Goal: Transaction & Acquisition: Purchase product/service

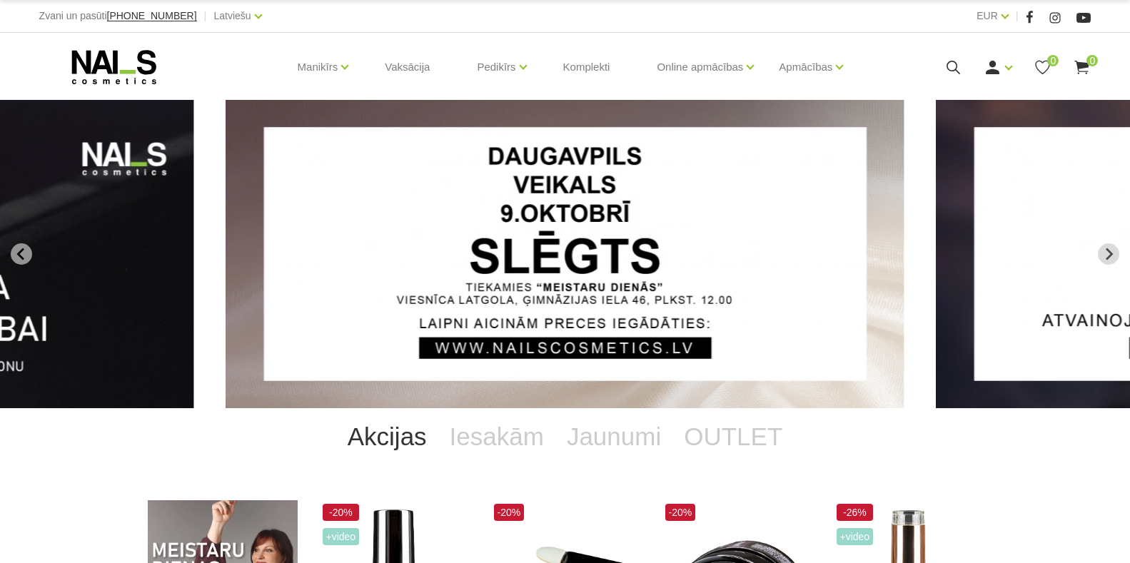
click at [171, 94] on link "English" at bounding box center [215, 96] width 107 height 29
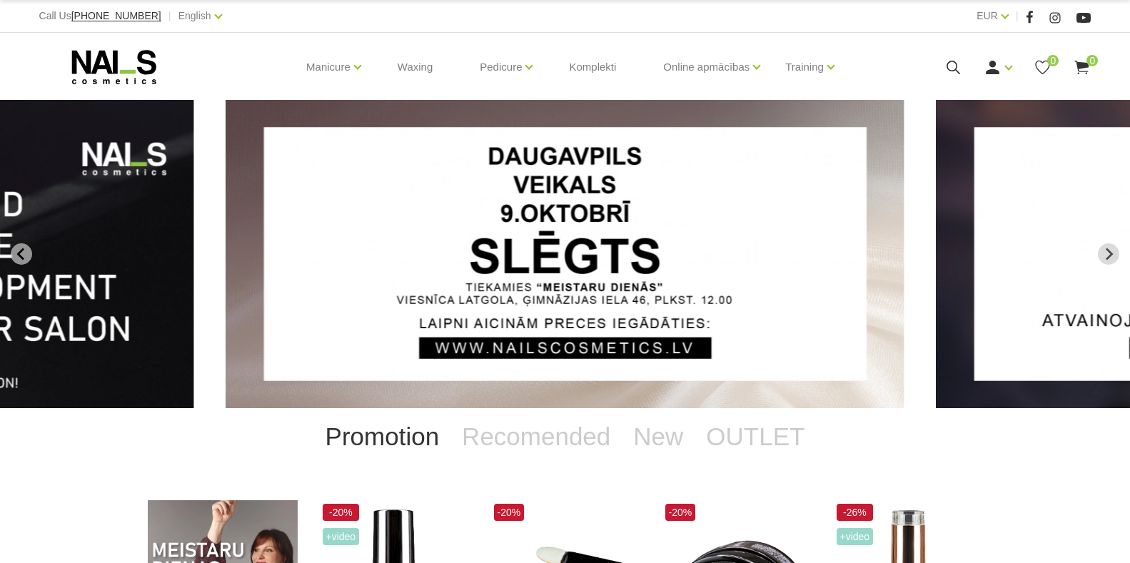
click at [1084, 67] on use at bounding box center [1082, 68] width 14 height 14
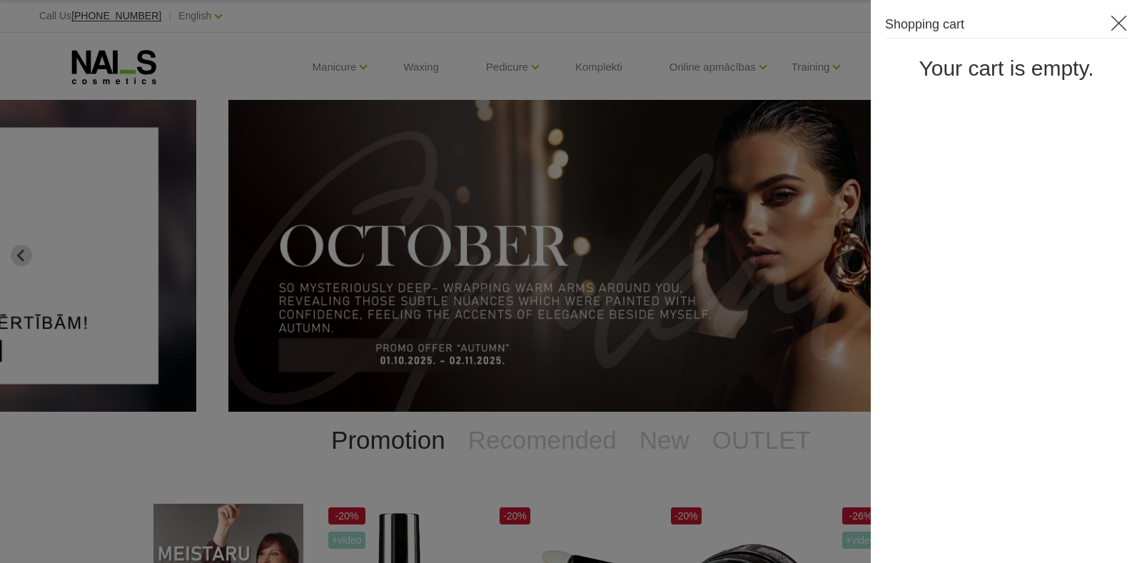
click at [1116, 21] on use at bounding box center [1119, 24] width 16 height 16
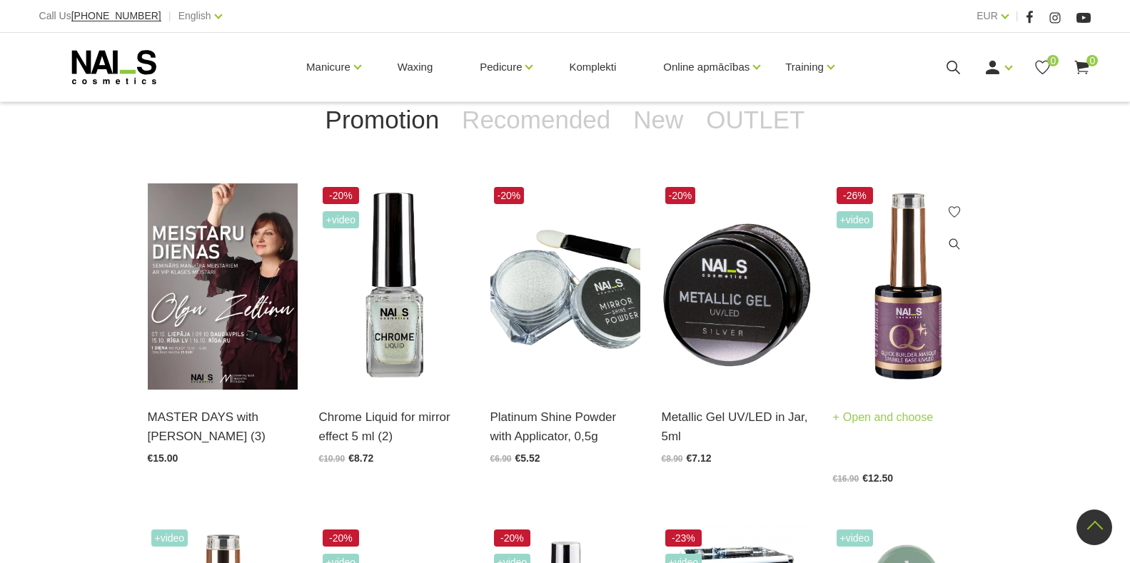
scroll to position [286, 0]
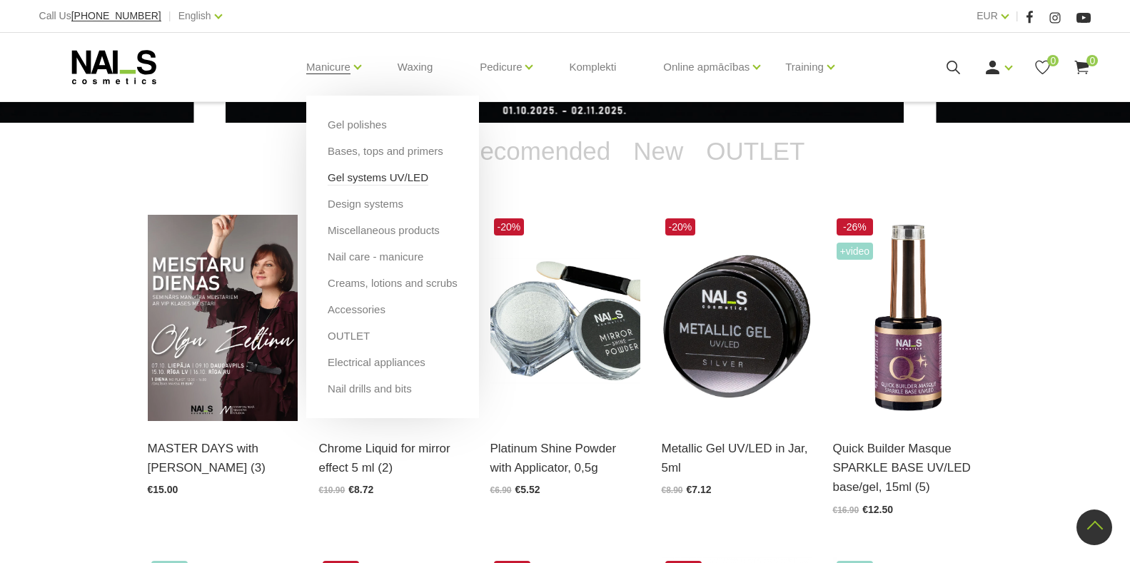
click at [354, 177] on link "Gel systems UV/LED" at bounding box center [378, 178] width 101 height 16
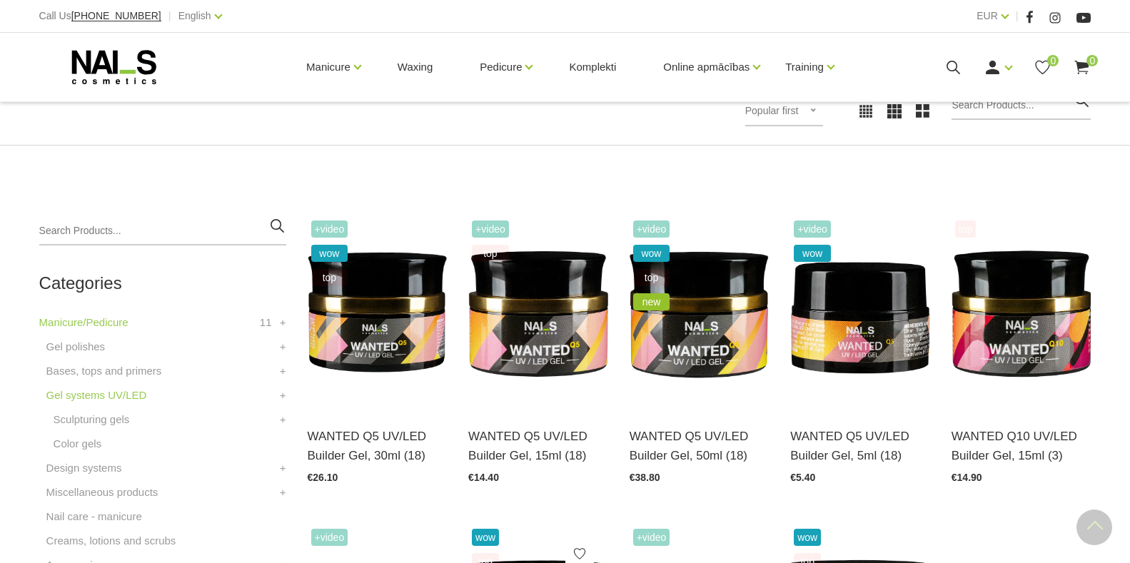
scroll to position [357, 0]
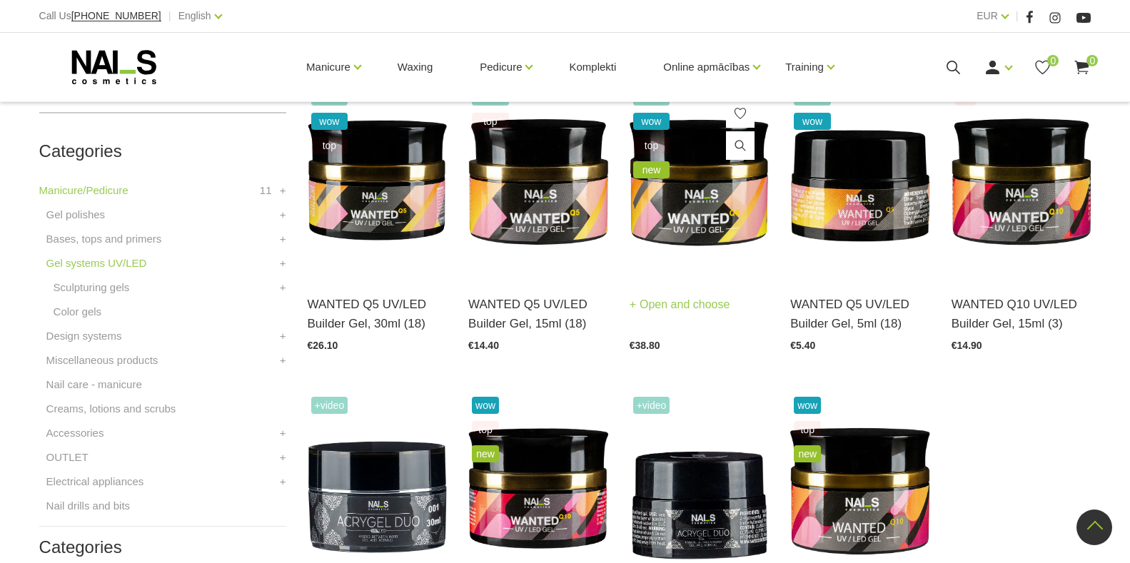
click at [666, 303] on link "Open and choose" at bounding box center [680, 305] width 101 height 20
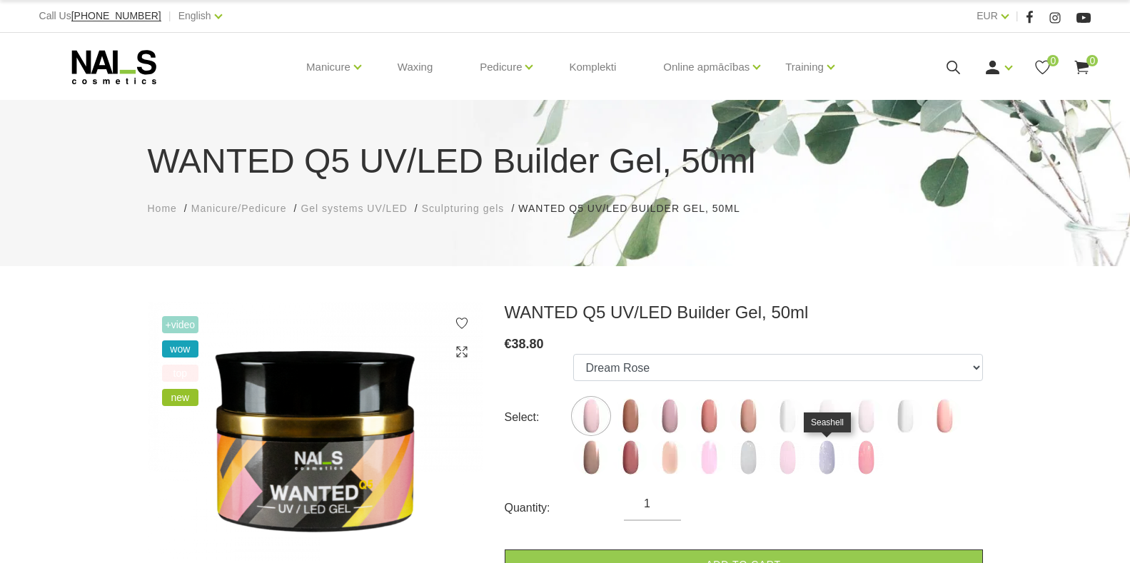
scroll to position [214, 0]
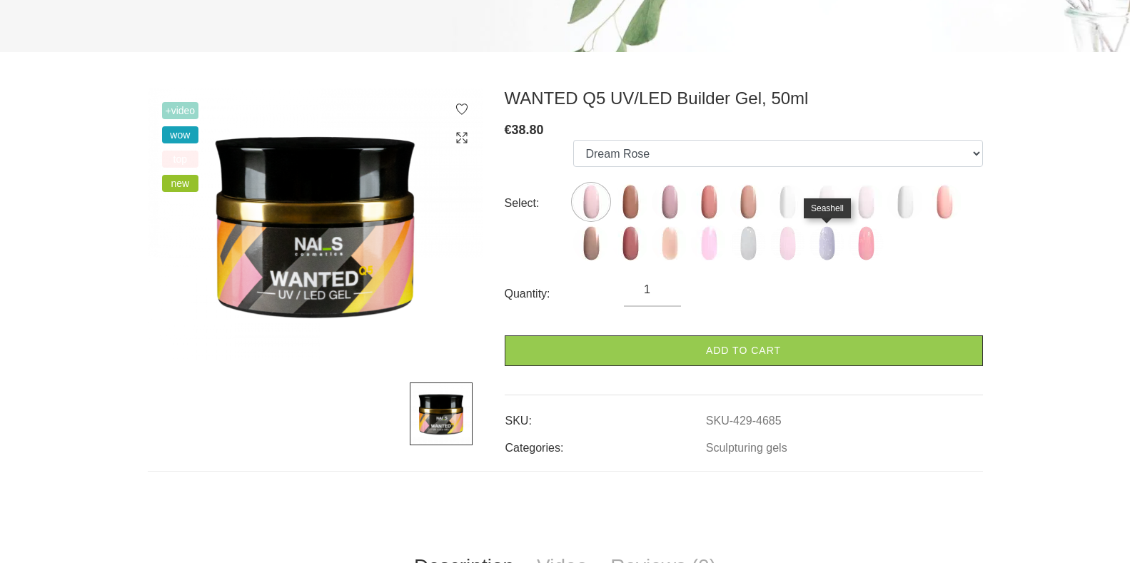
click at [823, 248] on img at bounding box center [827, 244] width 36 height 36
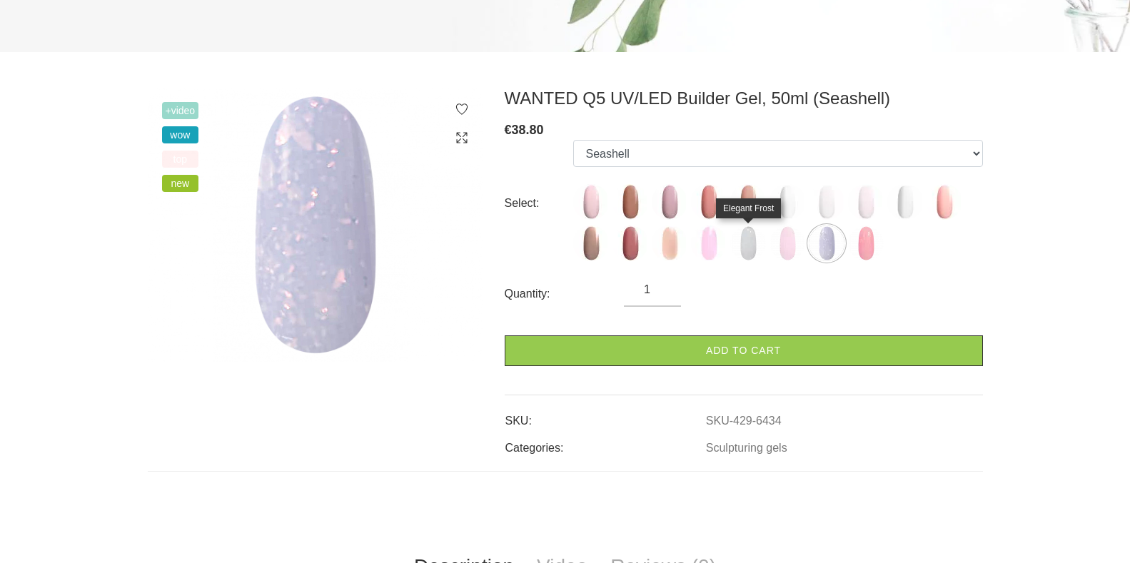
click at [752, 246] on img at bounding box center [748, 244] width 36 height 36
select select "6432"
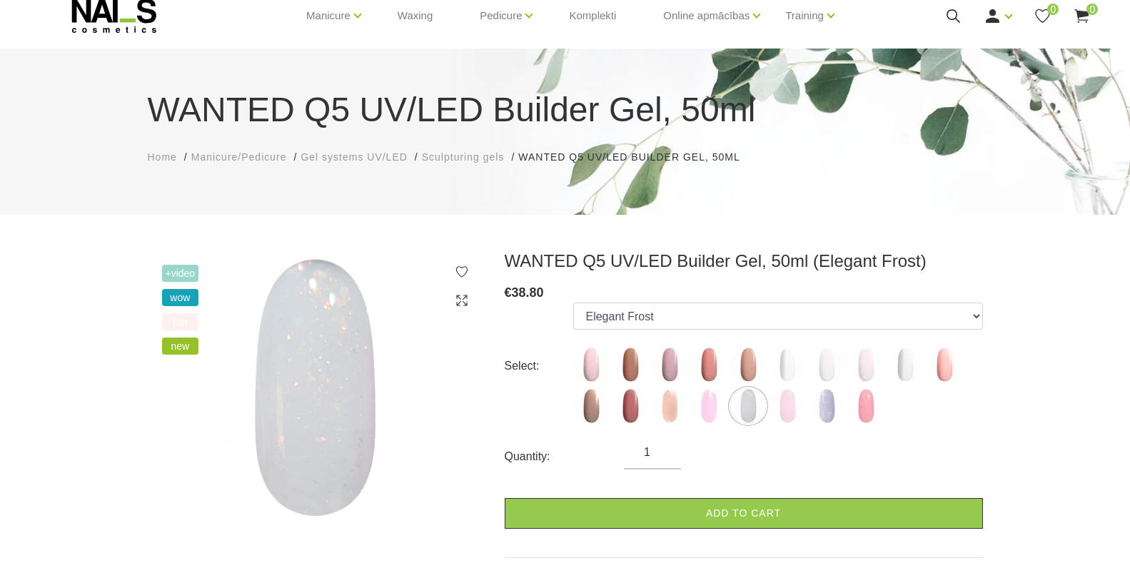
scroll to position [0, 0]
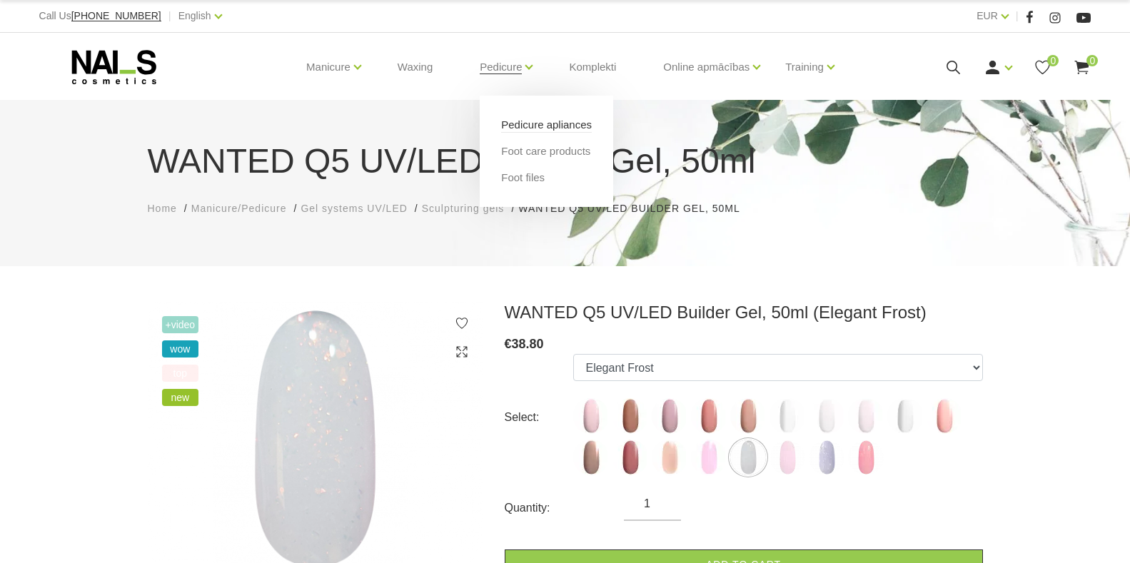
click at [518, 129] on link "Pedicure apliances" at bounding box center [546, 125] width 91 height 16
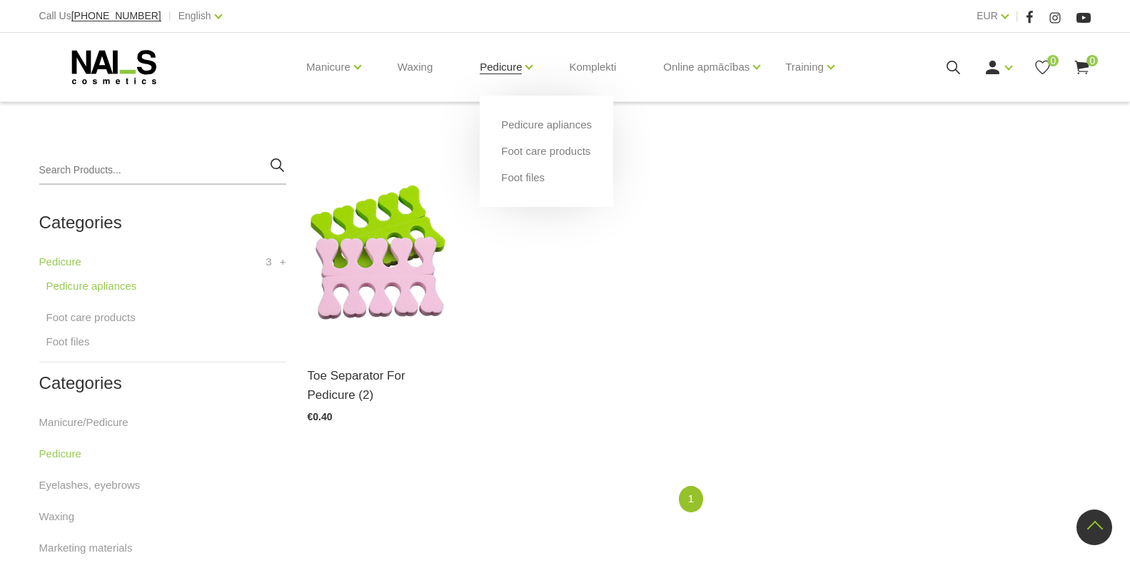
scroll to position [286, 0]
click at [530, 155] on link "Foot care products" at bounding box center [545, 151] width 89 height 16
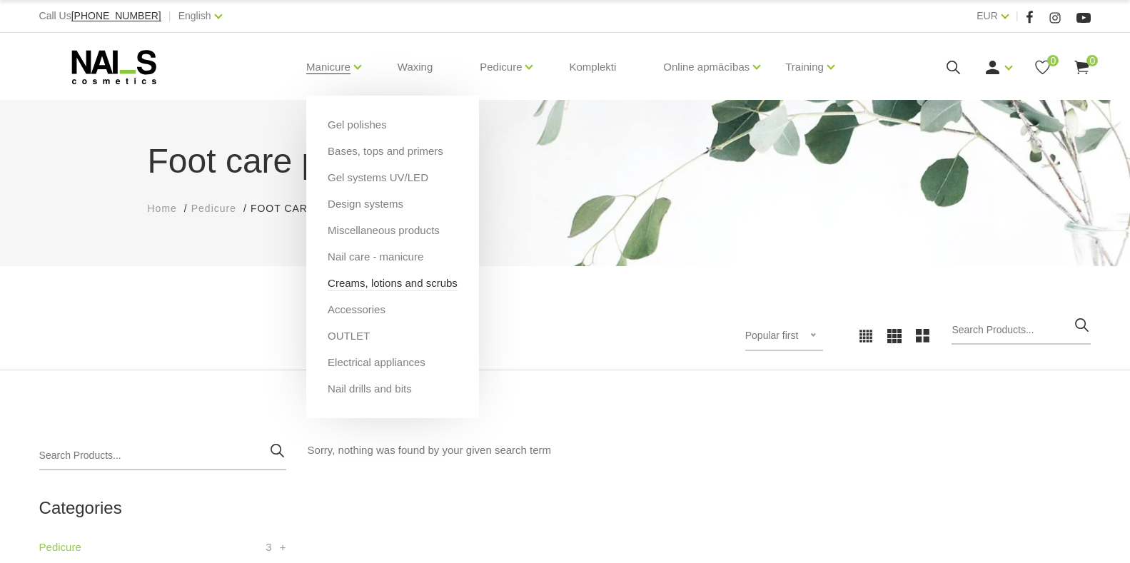
click at [365, 288] on link "Creams, lotions and scrubs" at bounding box center [393, 284] width 130 height 16
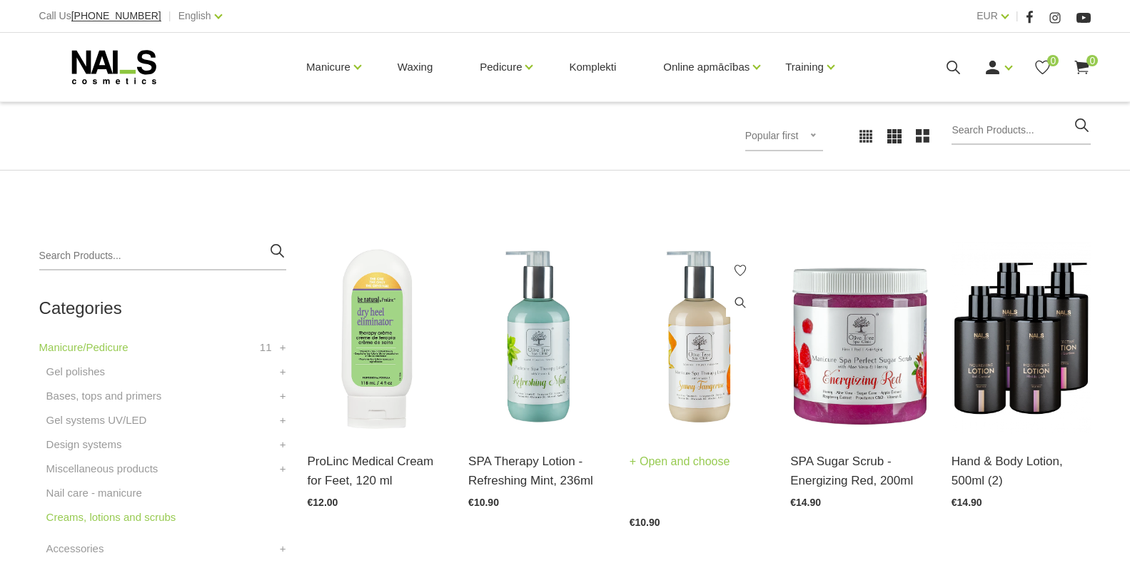
scroll to position [214, 0]
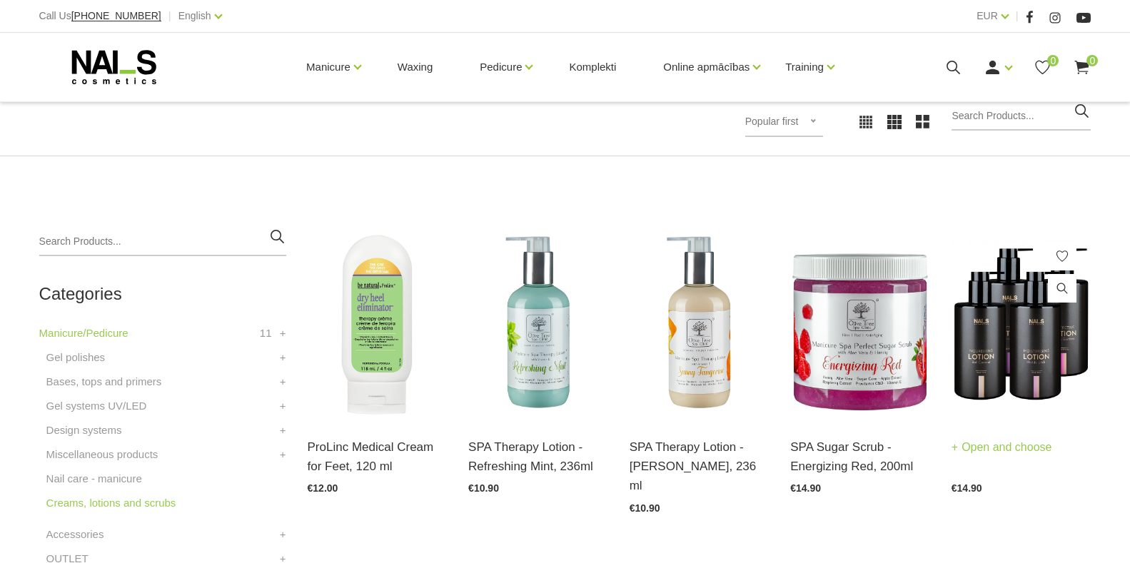
click at [979, 447] on link "Open and choose" at bounding box center [1002, 448] width 101 height 20
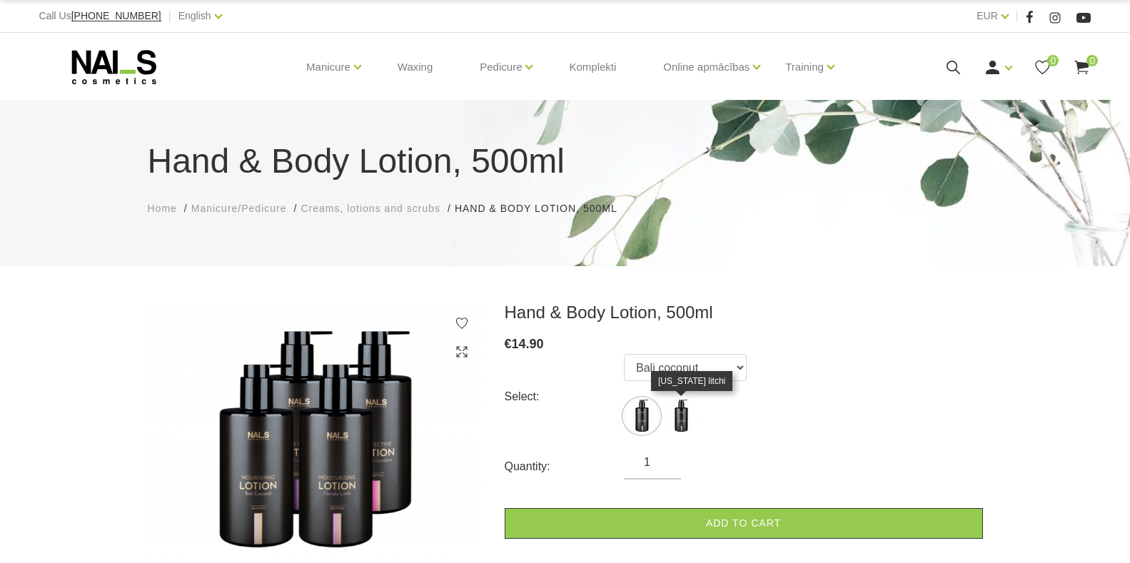
click at [682, 414] on img at bounding box center [681, 416] width 36 height 36
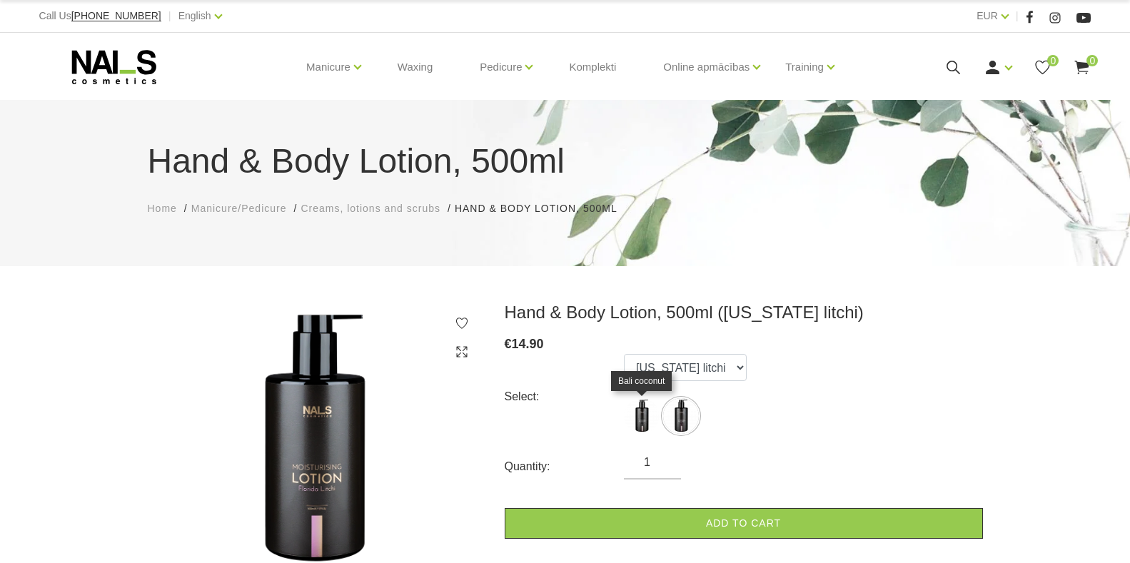
click at [645, 417] on img at bounding box center [642, 416] width 36 height 36
select select "6412"
drag, startPoint x: 660, startPoint y: 397, endPoint x: 956, endPoint y: 291, distance: 314.8
click at [660, 398] on ul "Bali coconut [US_STATE] litchi" at bounding box center [685, 397] width 123 height 86
